Goal: Understand process/instructions: Learn how to perform a task or action

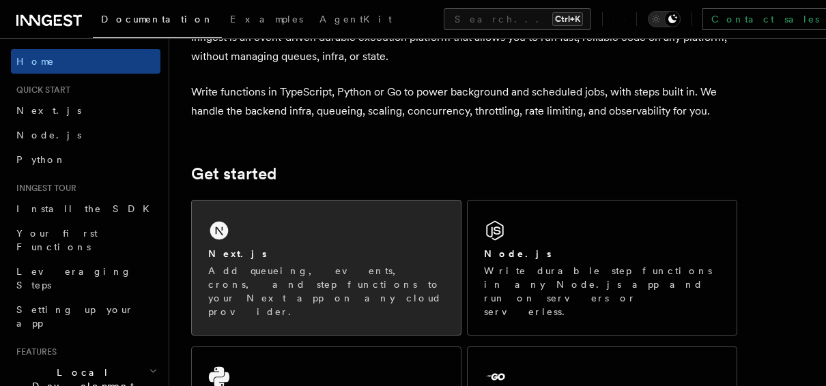
scroll to position [83, 0]
click at [338, 253] on div "Next.js" at bounding box center [326, 255] width 236 height 14
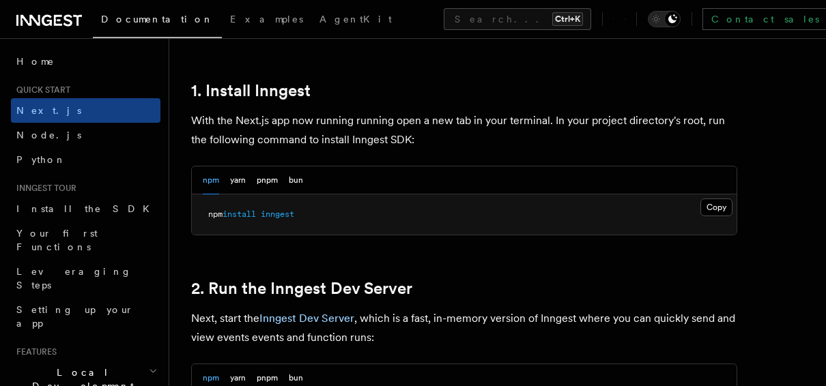
scroll to position [738, 0]
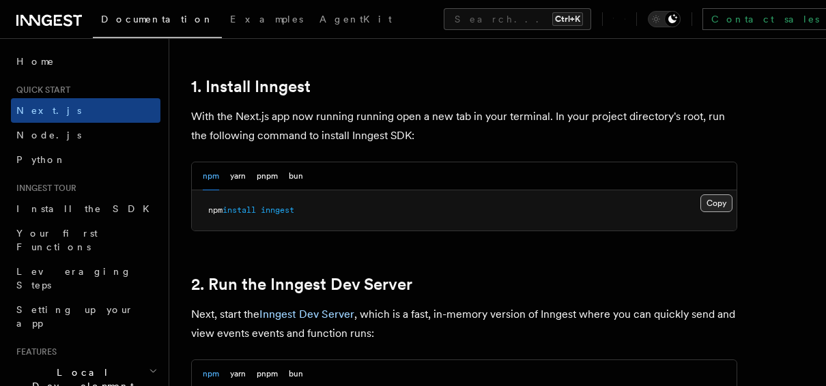
click at [709, 198] on button "Copy Copied" at bounding box center [716, 204] width 32 height 18
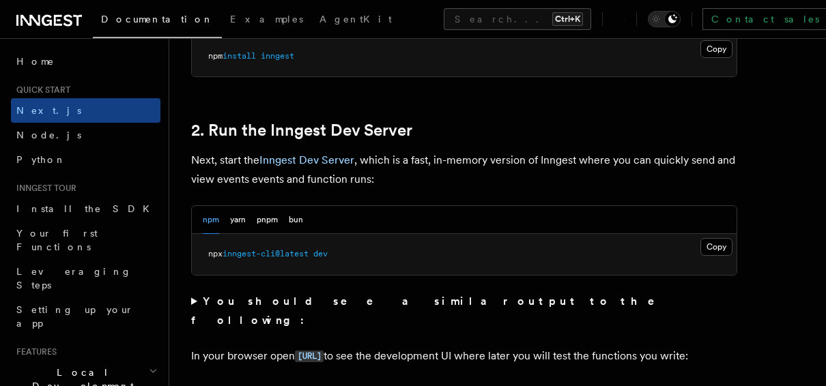
scroll to position [906, 0]
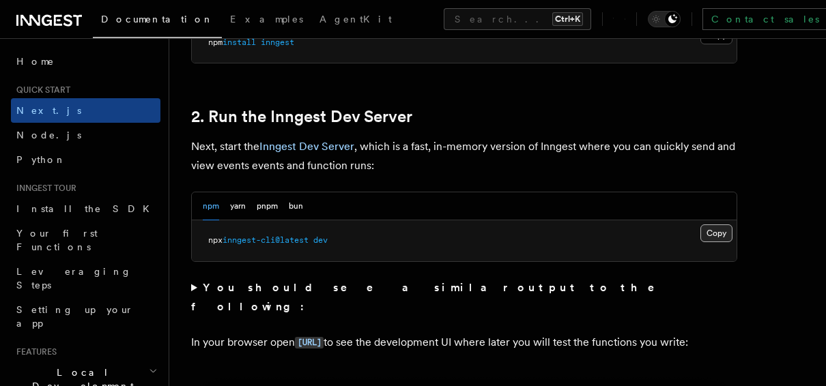
click at [711, 232] on button "Copy Copied" at bounding box center [716, 234] width 32 height 18
